Goal: Book appointment/travel/reservation

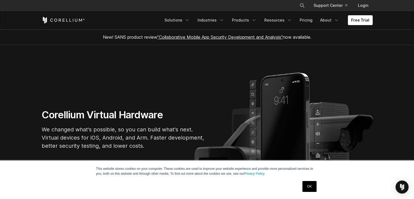
click at [305, 185] on link "OK" at bounding box center [310, 186] width 14 height 11
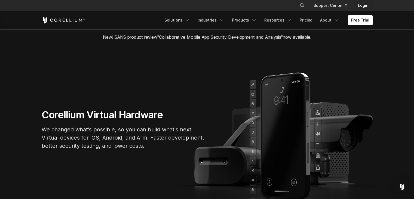
click at [368, 2] on link "Login" at bounding box center [363, 6] width 19 height 10
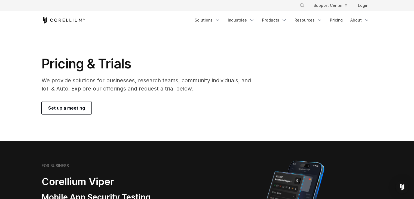
click at [90, 111] on div "Set up a meeting" at bounding box center [150, 107] width 217 height 13
click at [90, 114] on div "Set up a meeting" at bounding box center [150, 107] width 217 height 13
click at [84, 110] on link "Set up a meeting" at bounding box center [67, 107] width 50 height 13
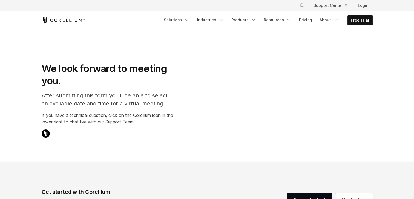
select select "**"
